Goal: Complete application form: Complete application form

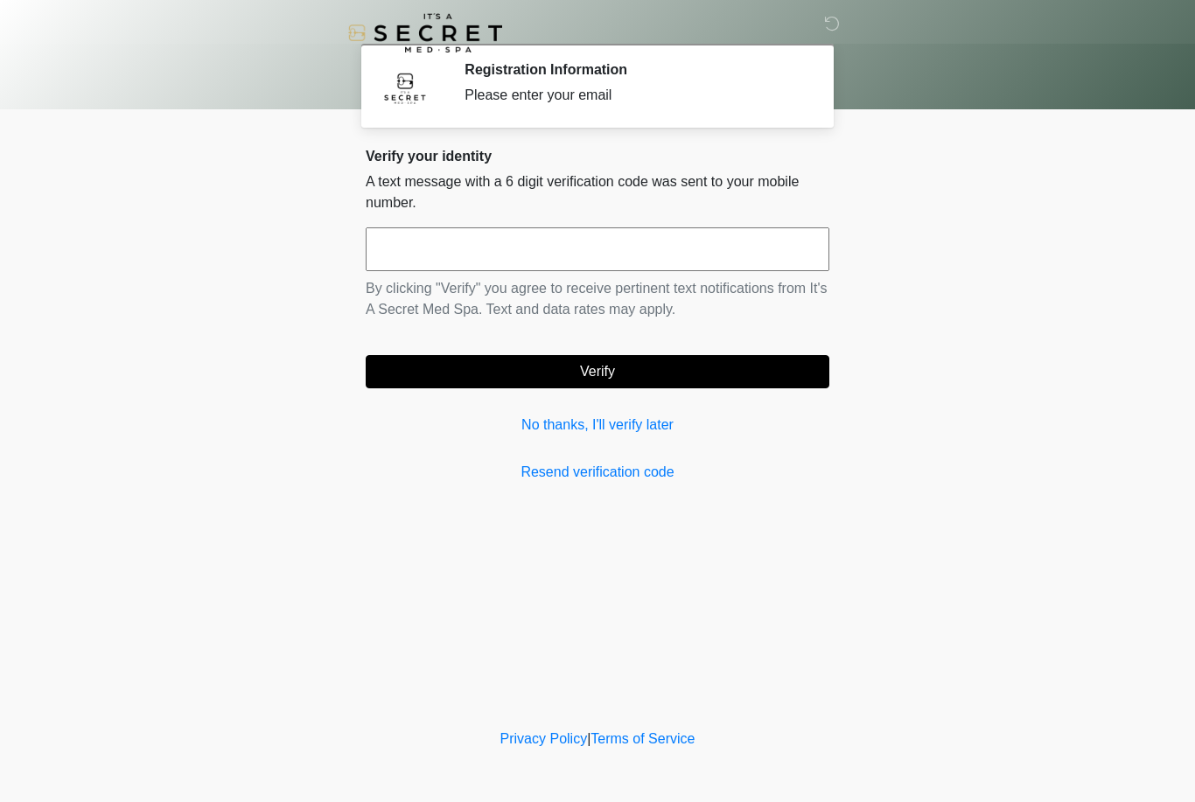
click at [629, 433] on link "No thanks, I'll verify later" at bounding box center [598, 425] width 464 height 21
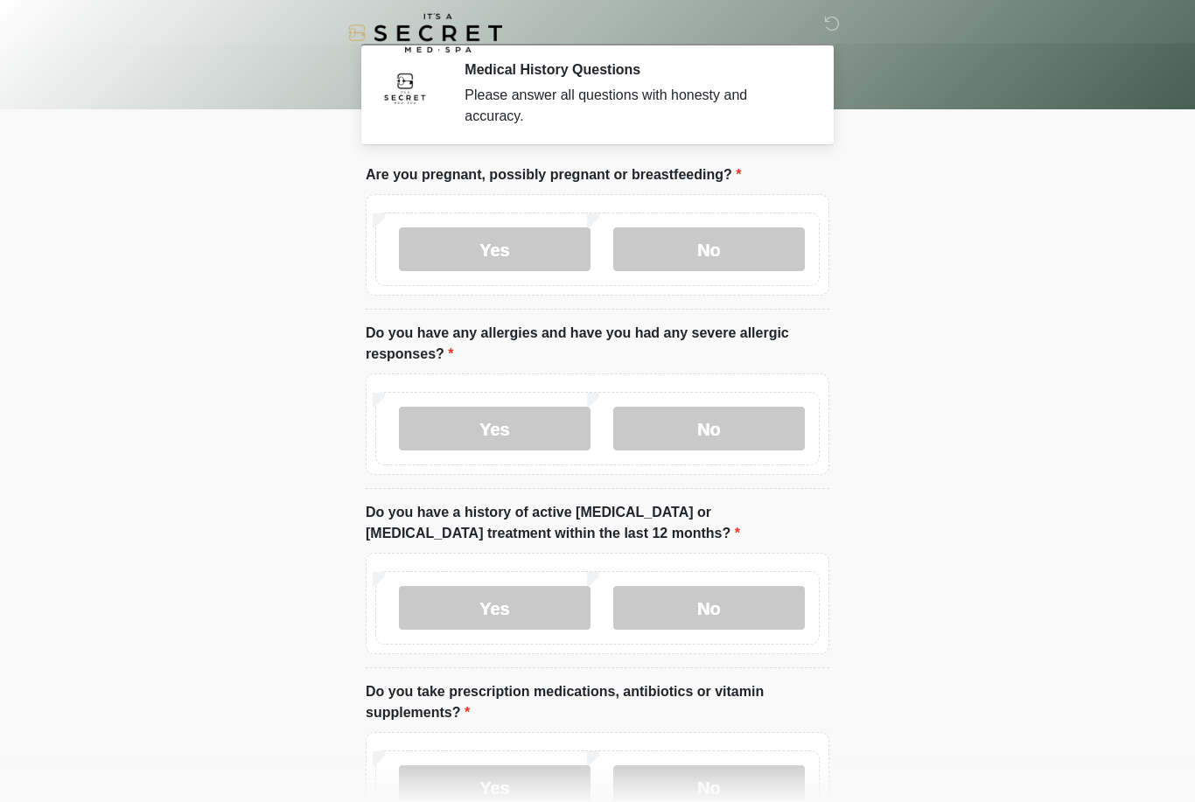
click at [1190, 453] on body "‎ ‎ Medical History Questions Please answer all questions with honesty and accu…" at bounding box center [597, 401] width 1195 height 802
click at [733, 249] on label "No" at bounding box center [709, 249] width 192 height 44
click at [524, 432] on label "Yes" at bounding box center [495, 429] width 192 height 44
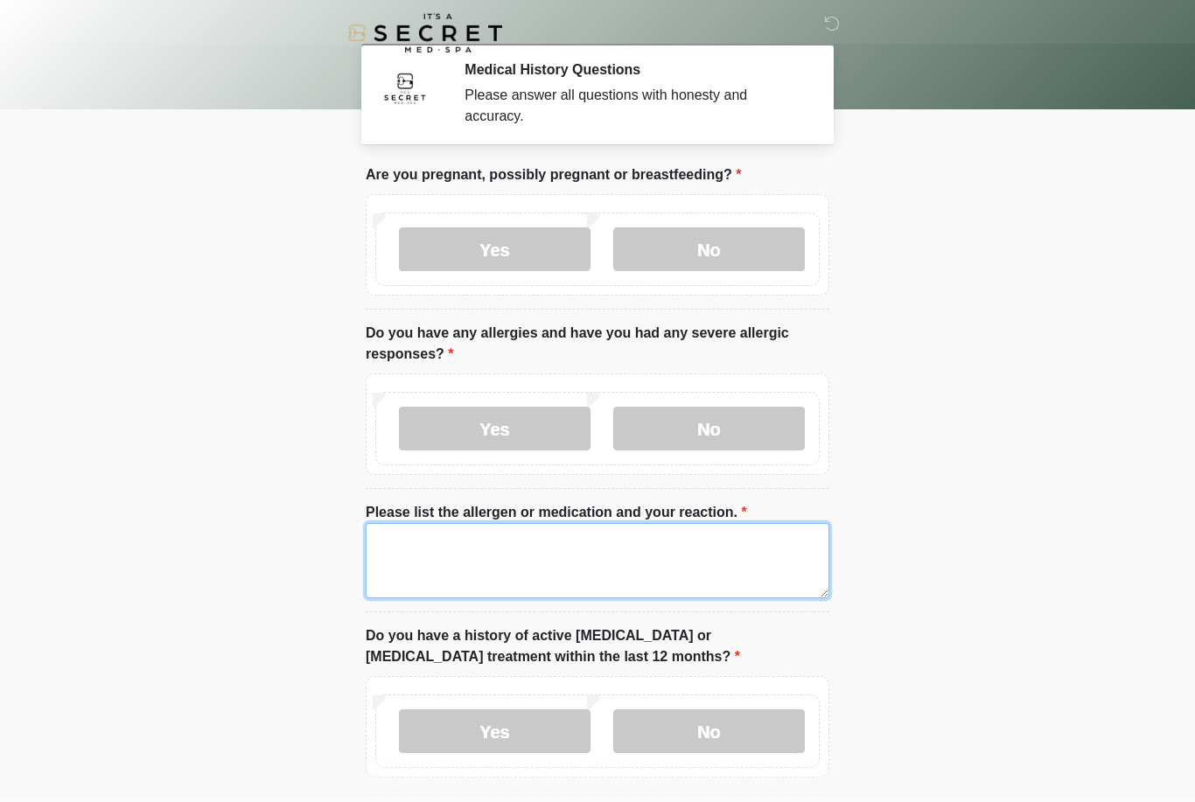
click at [626, 549] on textarea "Please list the allergen or medication and your reaction." at bounding box center [598, 560] width 464 height 75
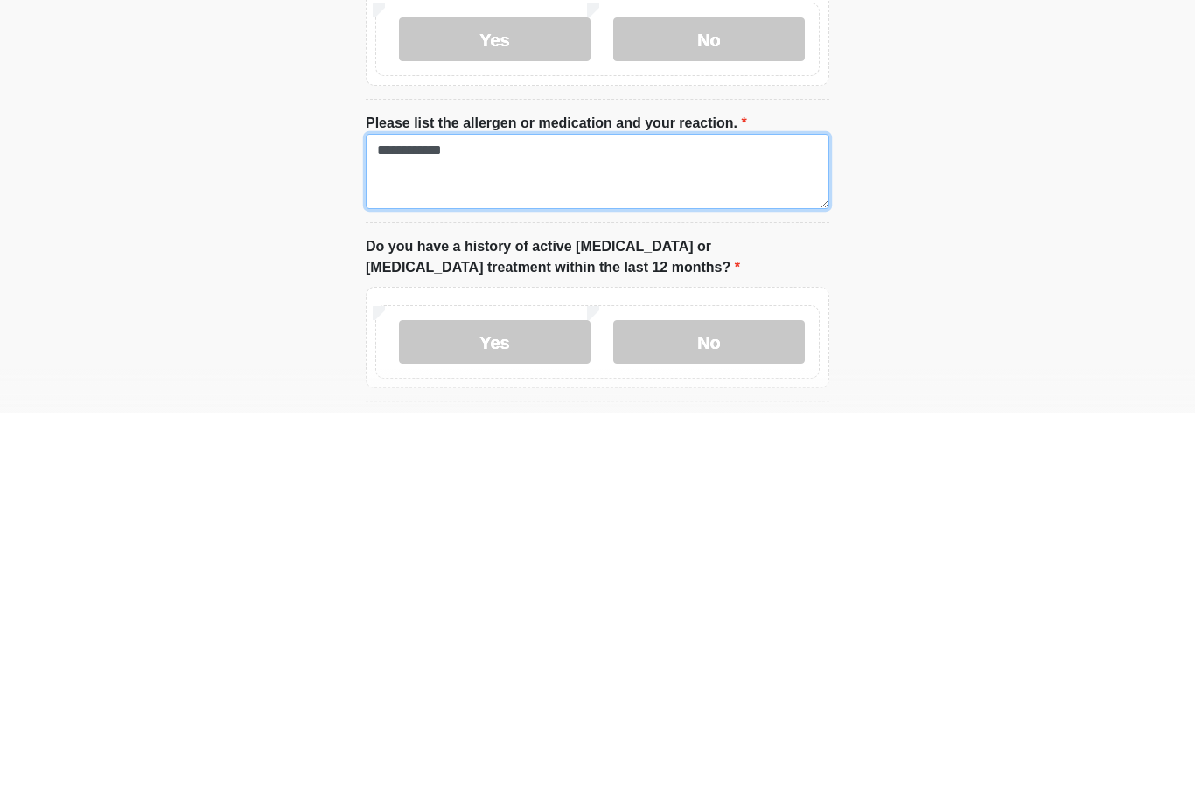
type textarea "**********"
click at [748, 710] on label "No" at bounding box center [709, 732] width 192 height 44
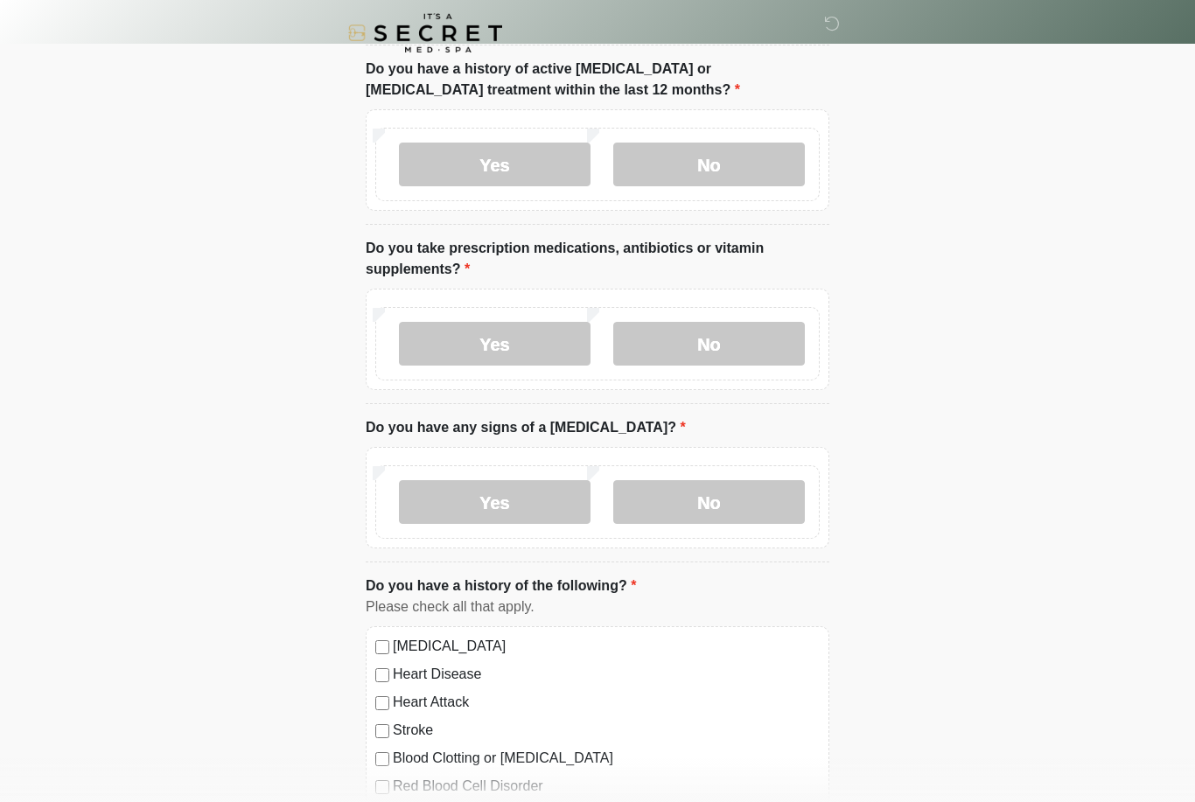
scroll to position [566, 0]
click at [521, 346] on label "Yes" at bounding box center [495, 345] width 192 height 44
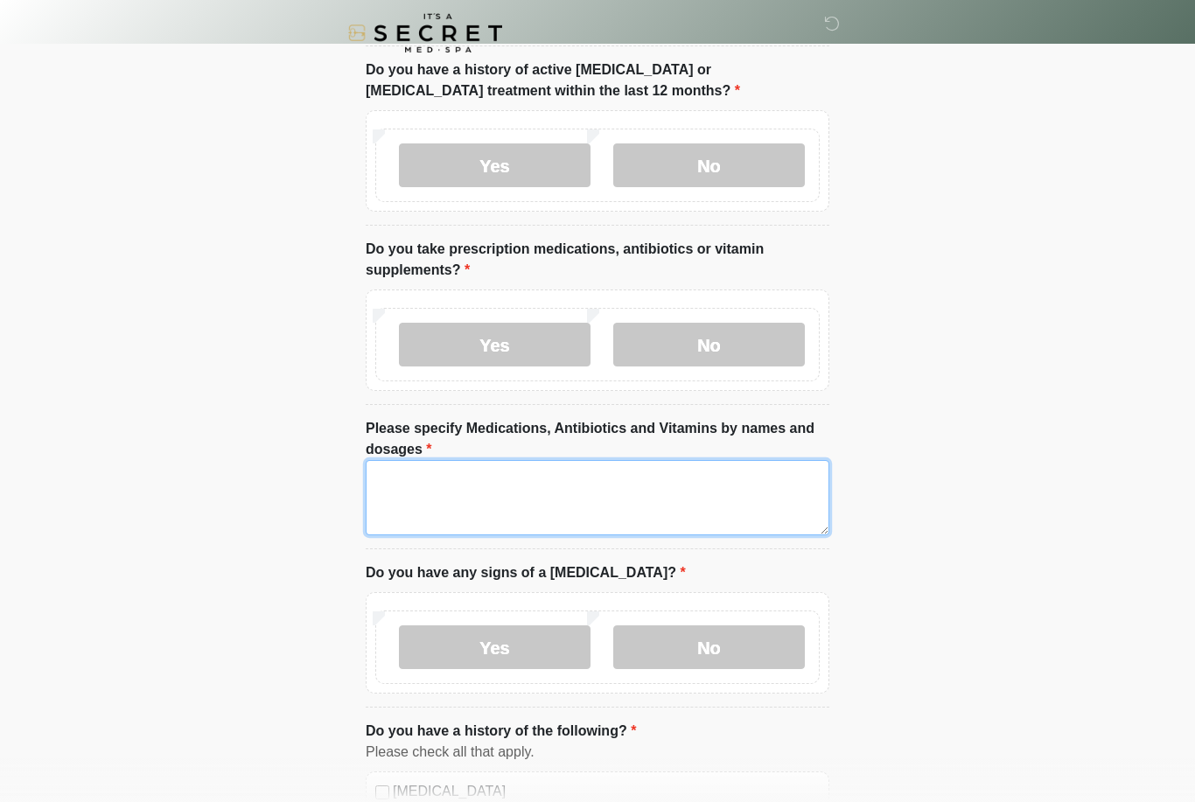
click at [590, 504] on textarea "Please specify Medications, Antibiotics and Vitamins by names and dosages" at bounding box center [598, 497] width 464 height 75
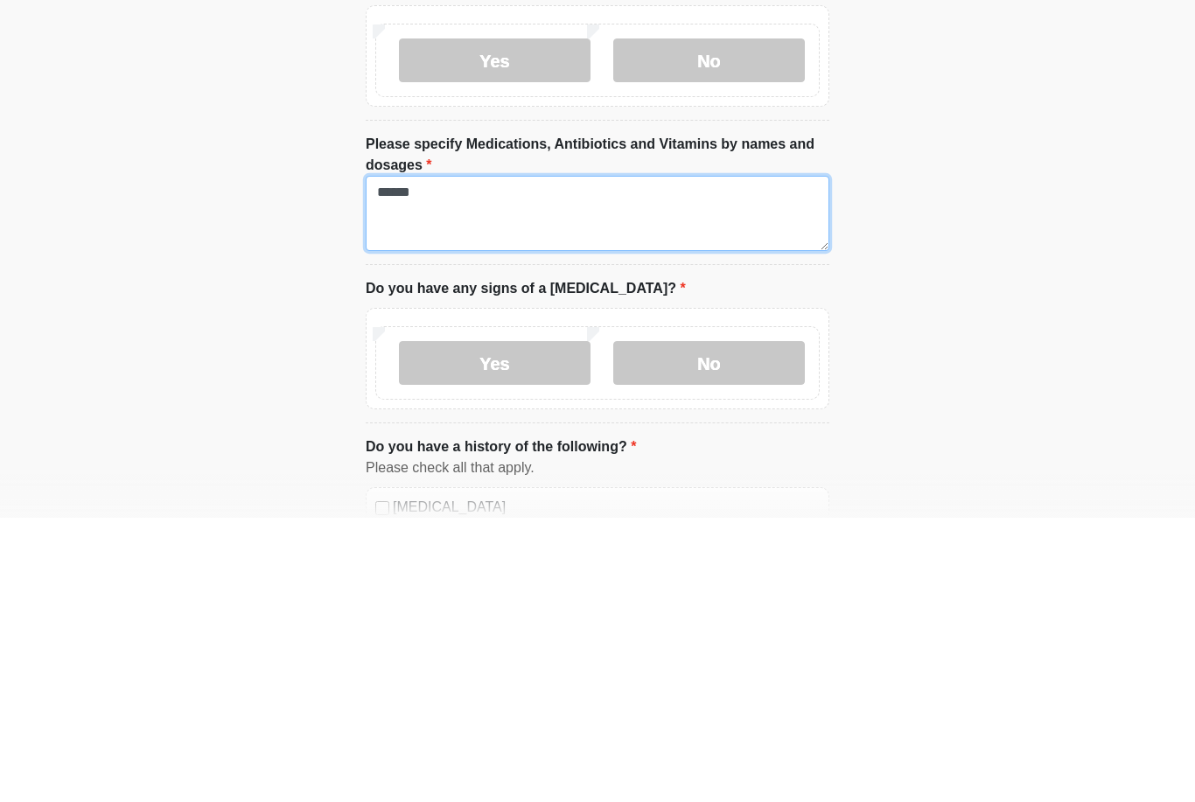
type textarea "******"
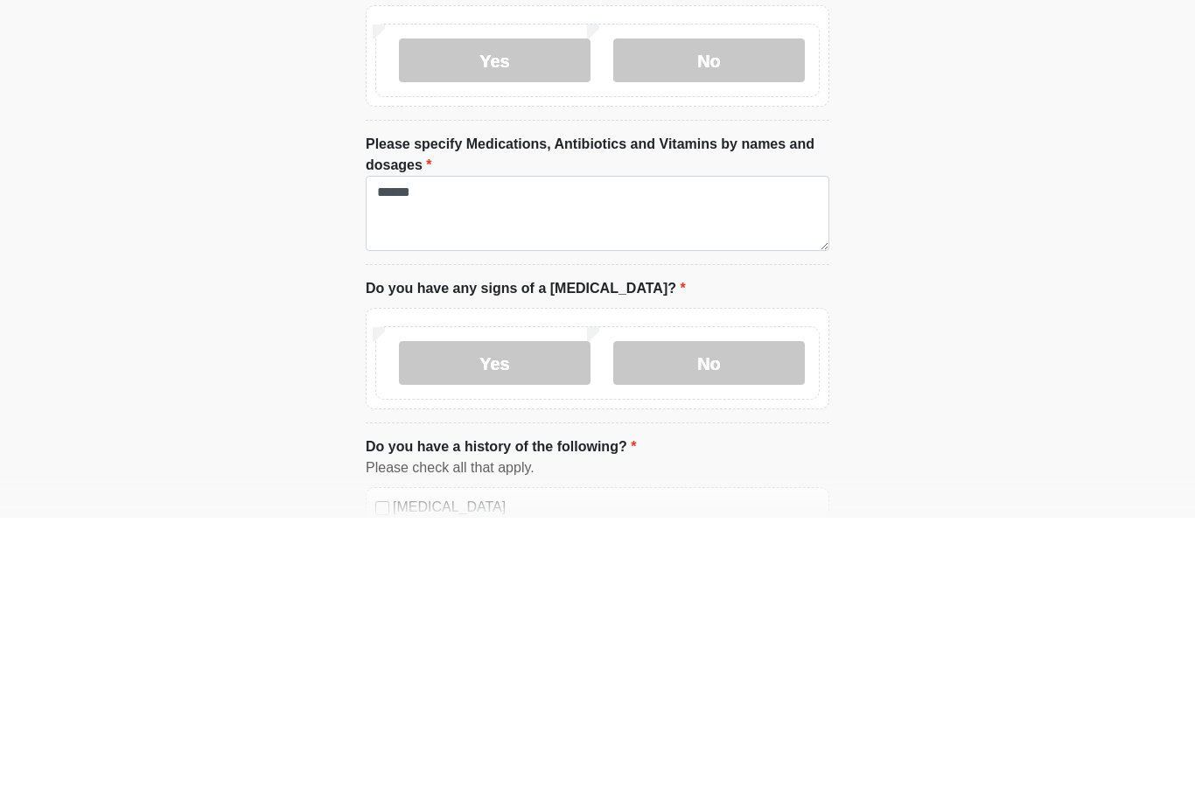
click at [755, 626] on label "No" at bounding box center [709, 648] width 192 height 44
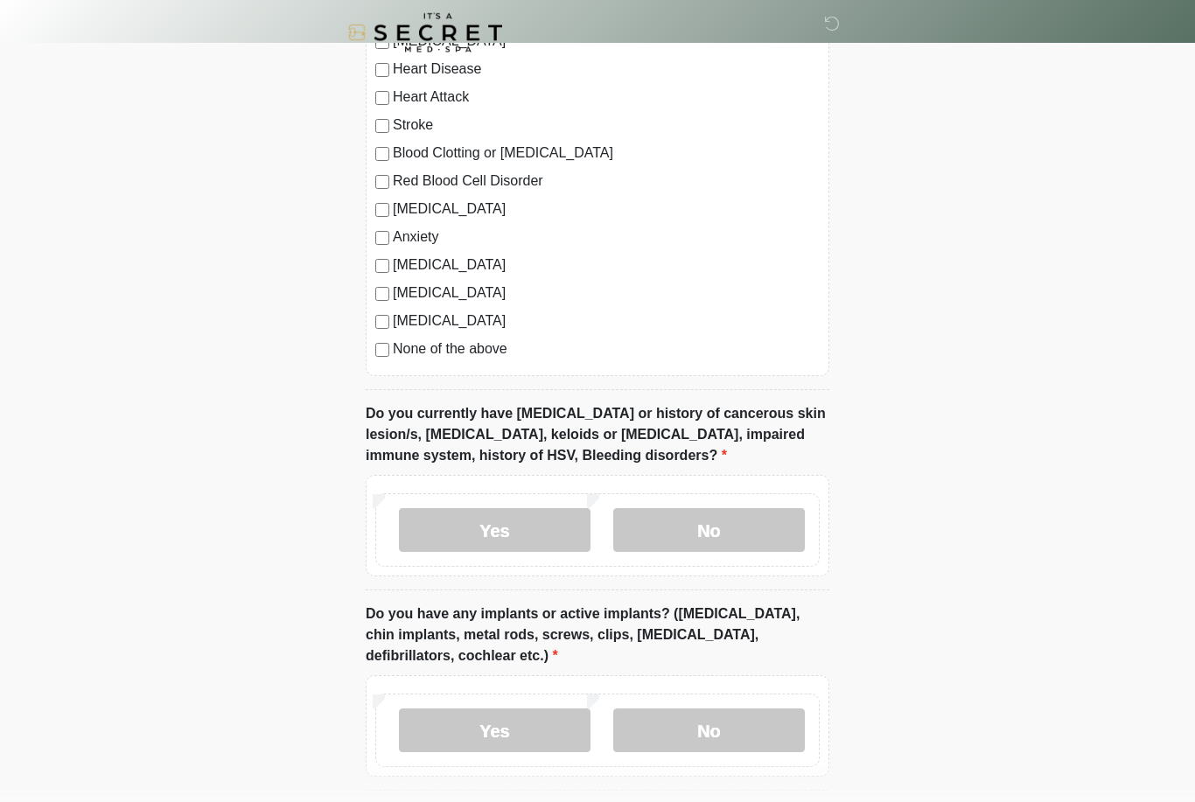
scroll to position [1319, 0]
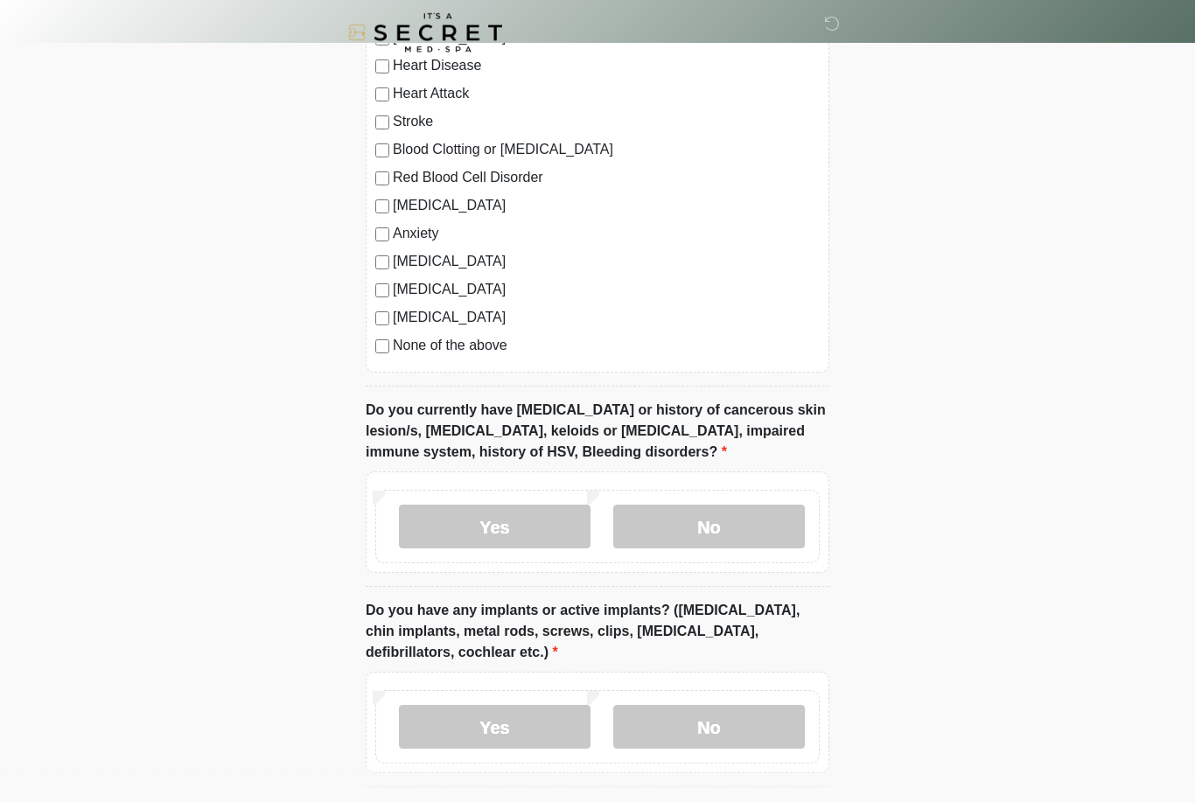
click at [766, 537] on label "No" at bounding box center [709, 528] width 192 height 44
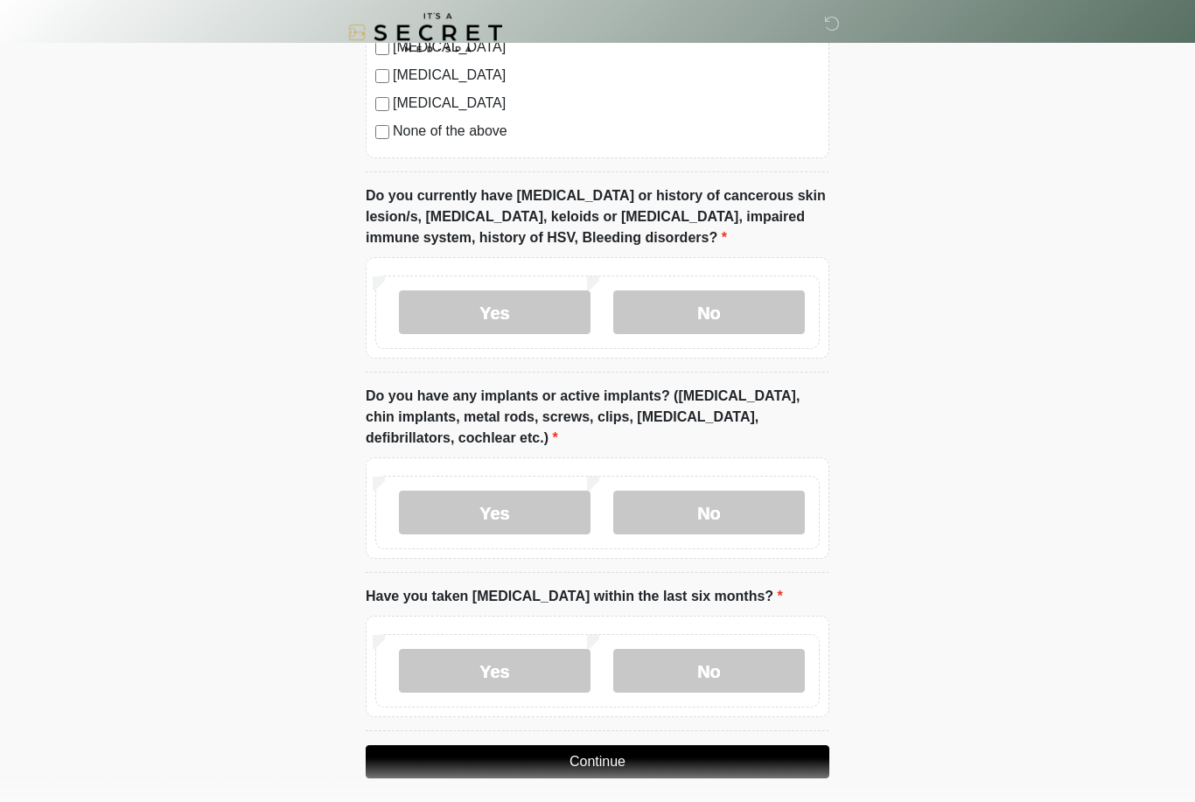
scroll to position [1545, 0]
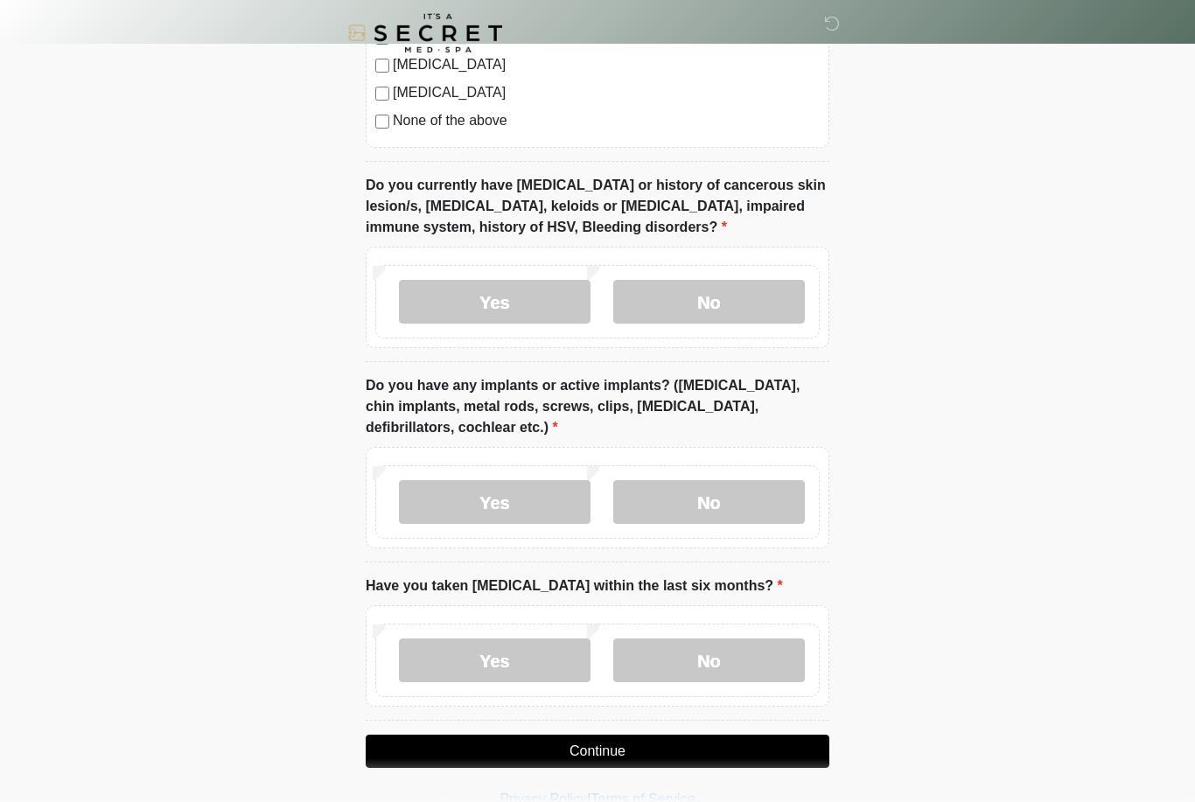
click at [752, 507] on label "No" at bounding box center [709, 502] width 192 height 44
click at [747, 665] on label "No" at bounding box center [709, 661] width 192 height 44
click at [724, 752] on button "Continue" at bounding box center [598, 751] width 464 height 33
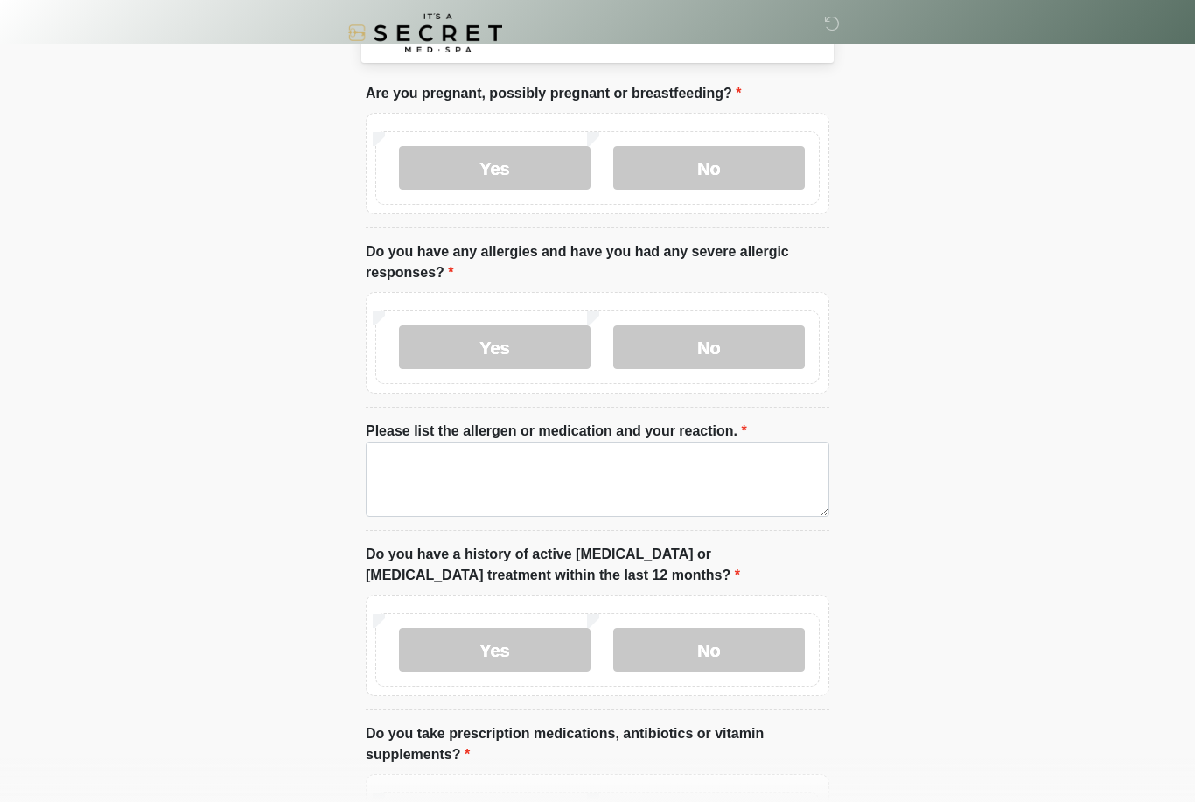
scroll to position [0, 0]
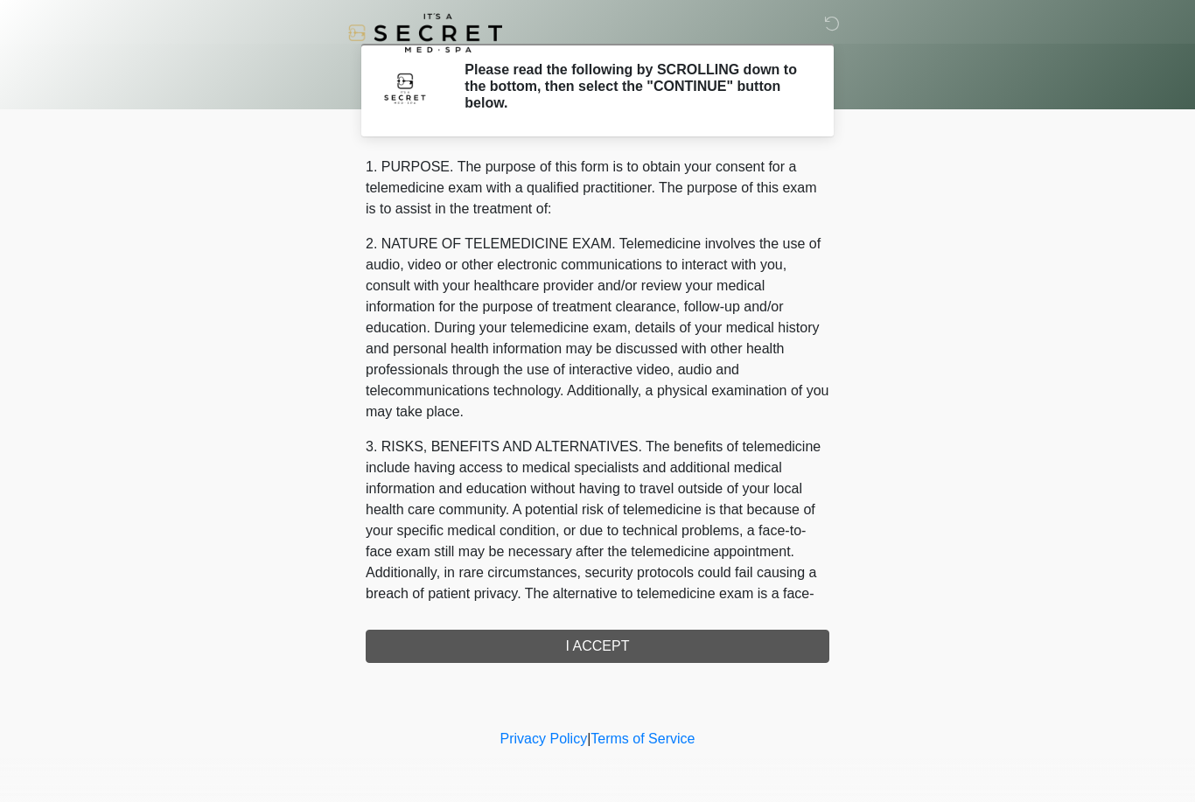
click at [656, 650] on div "1. PURPOSE. The purpose of this form is to obtain your consent for a telemedici…" at bounding box center [598, 410] width 464 height 507
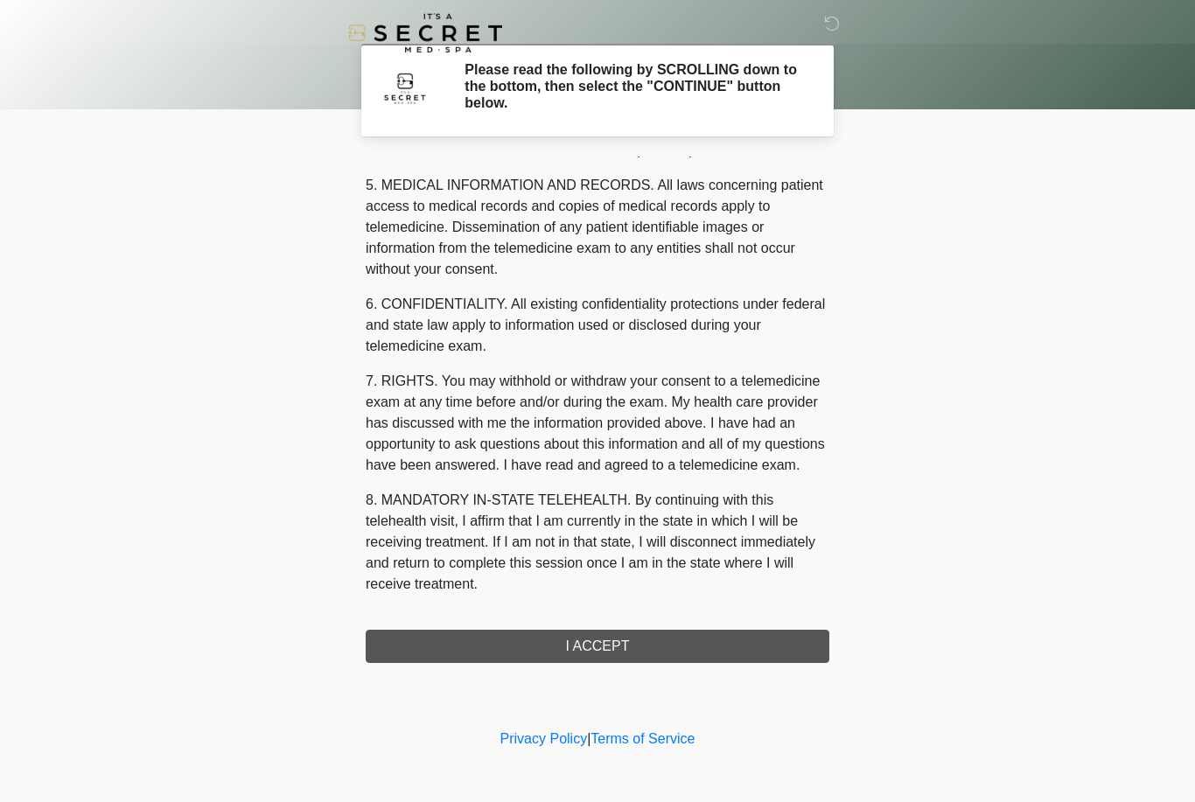
click at [614, 647] on button "I ACCEPT" at bounding box center [598, 646] width 464 height 33
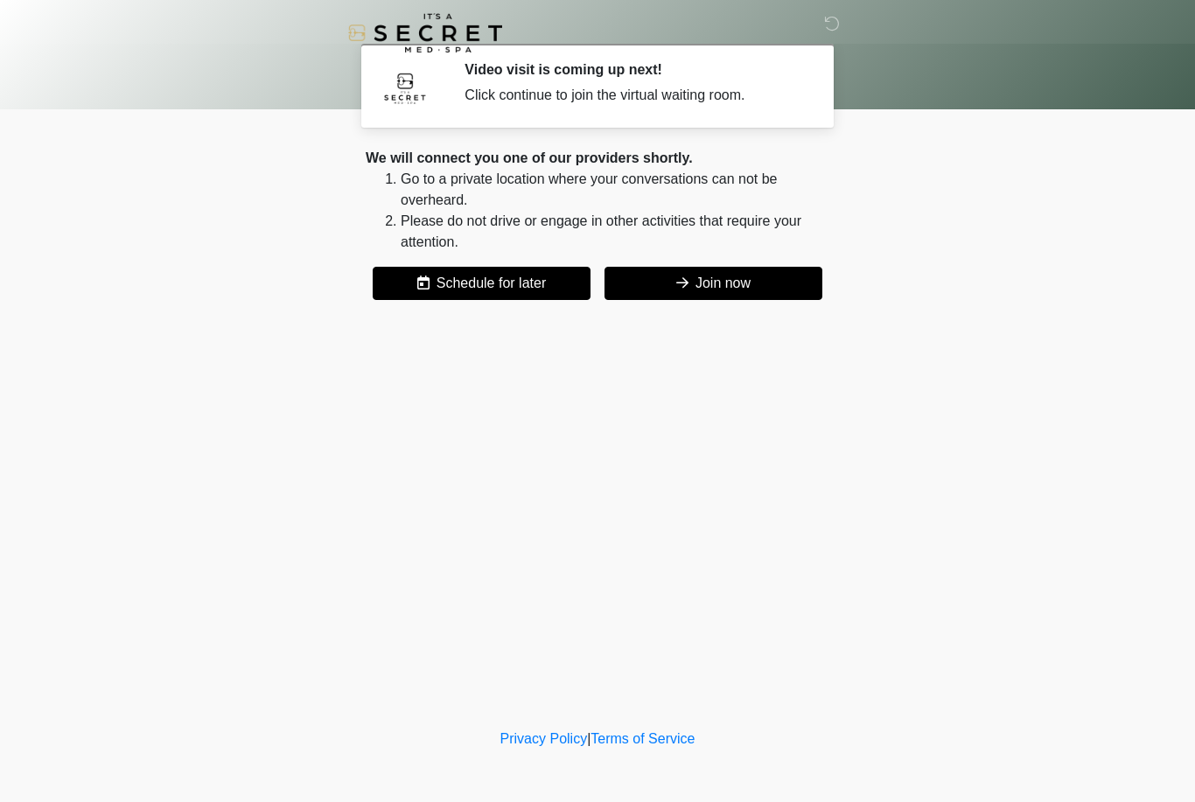
click at [723, 285] on button "Join now" at bounding box center [714, 283] width 218 height 33
